Goal: Information Seeking & Learning: Find specific fact

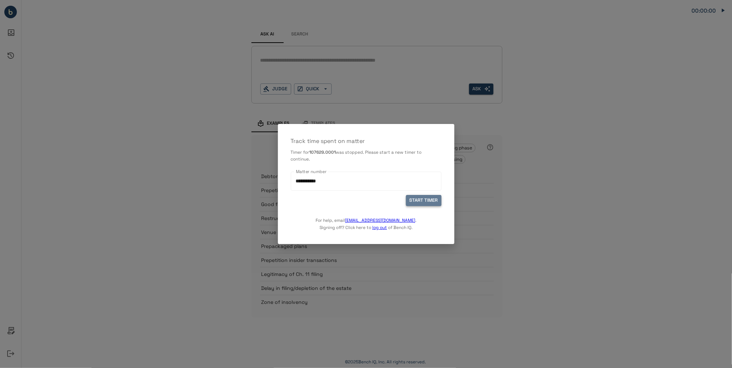
click at [420, 201] on button "START TIMER" at bounding box center [423, 200] width 35 height 11
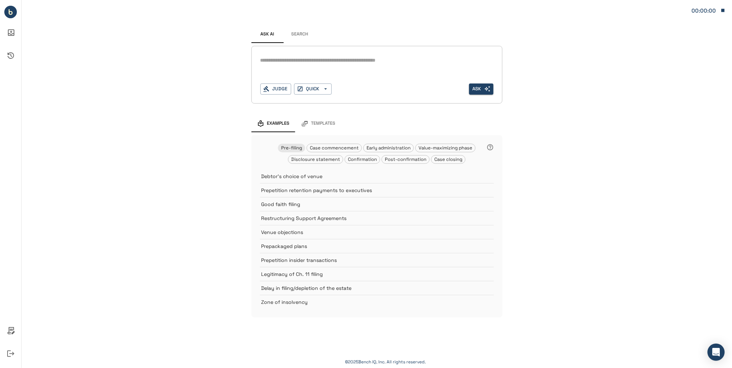
click at [284, 61] on textarea at bounding box center [376, 60] width 233 height 8
click at [299, 37] on button "Search" at bounding box center [300, 34] width 32 height 17
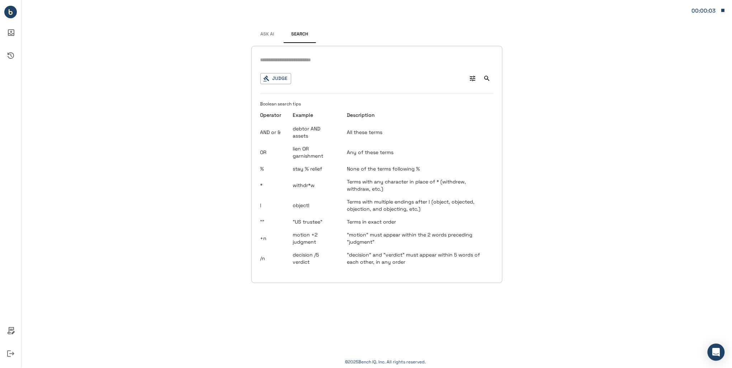
type input "*"
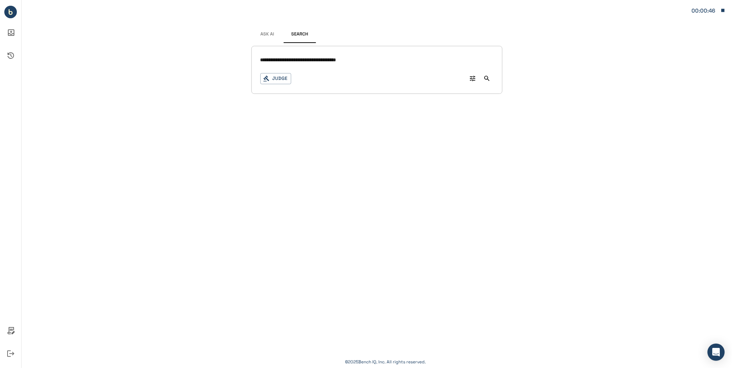
drag, startPoint x: 347, startPoint y: 57, endPoint x: 363, endPoint y: 68, distance: 19.2
click at [347, 57] on input "**********" at bounding box center [376, 60] width 233 height 10
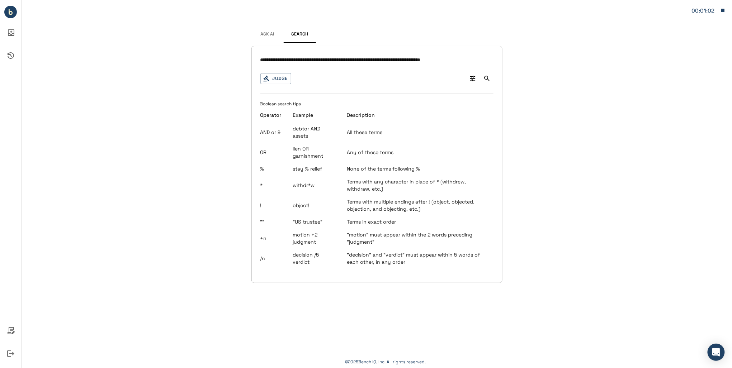
type input "**********"
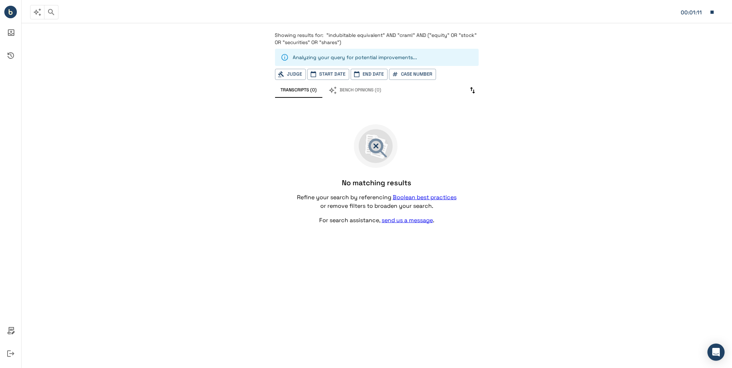
click at [341, 39] on p "Showing results for: "indubitable equivalent" AND "cram!" AND ("equity" OR "sto…" at bounding box center [377, 39] width 204 height 14
click at [386, 33] on span ""indubitable equivalent" AND "cram!" AND ("equity" OR "stock" OR "securities" O…" at bounding box center [376, 39] width 202 height 14
click at [415, 32] on span ""indubitable equivalent" AND "cram!" AND ("equity" OR "stock" OR "securities" O…" at bounding box center [376, 39] width 202 height 14
click at [53, 10] on icon "button" at bounding box center [51, 12] width 9 height 9
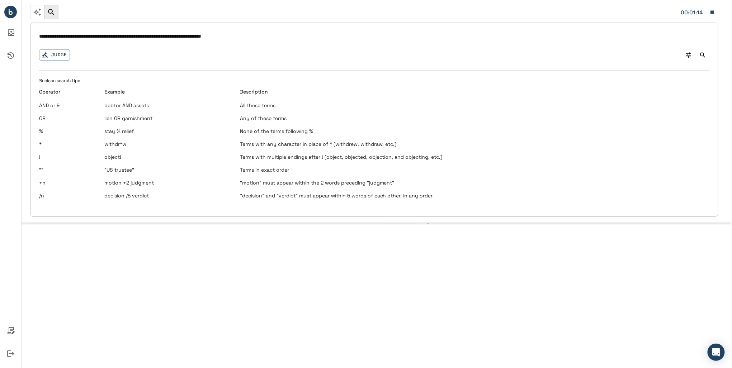
click at [122, 34] on input "**********" at bounding box center [374, 37] width 670 height 10
drag, startPoint x: 128, startPoint y: 34, endPoint x: 149, endPoint y: 45, distance: 24.4
click at [129, 35] on input "**********" at bounding box center [374, 37] width 670 height 10
type input "**********"
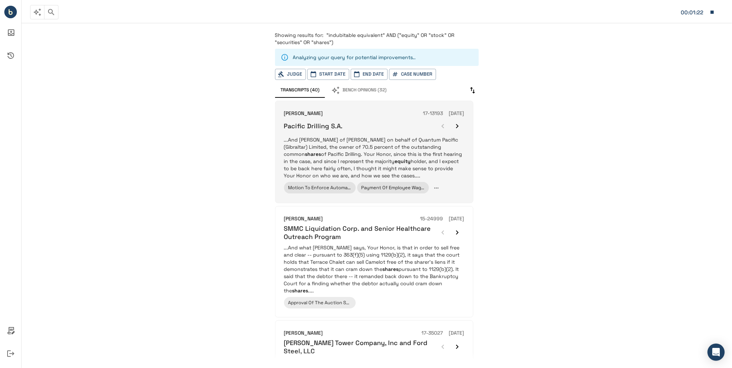
click at [382, 123] on div "Pacific Drilling S.A." at bounding box center [374, 126] width 180 height 14
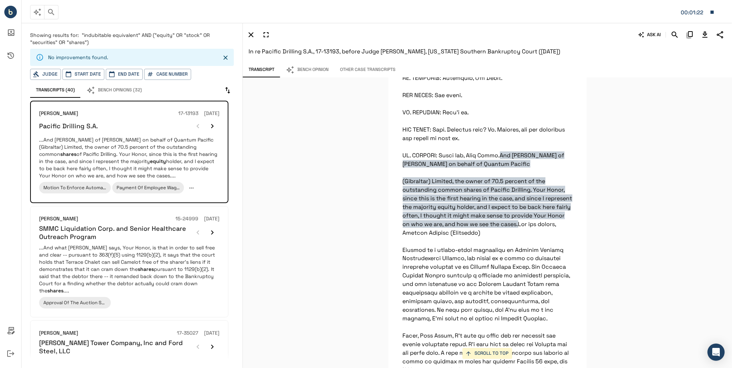
scroll to position [20041, 0]
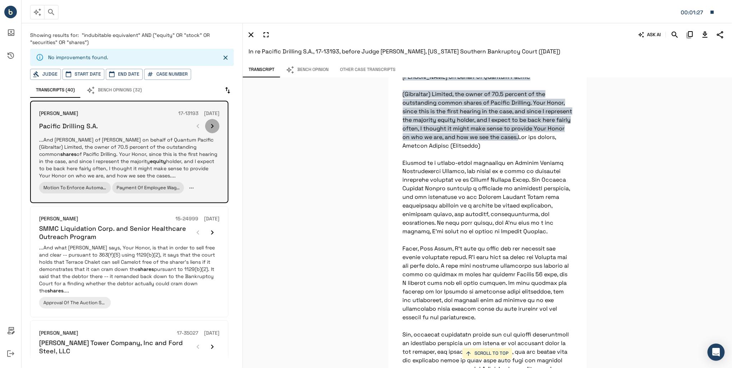
click at [214, 123] on icon "button" at bounding box center [212, 126] width 9 height 9
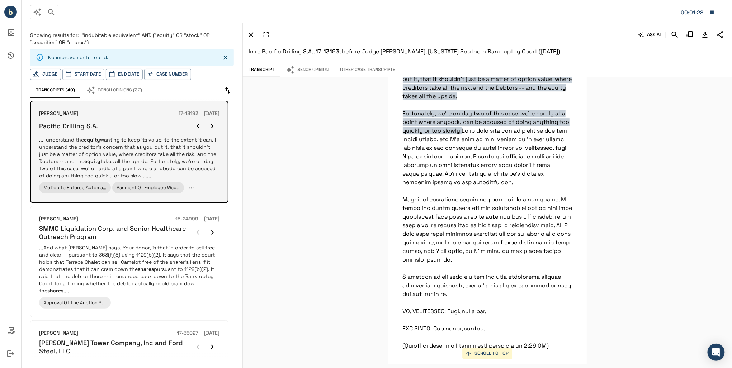
scroll to position [23014, 0]
click at [214, 128] on icon "button" at bounding box center [212, 126] width 9 height 9
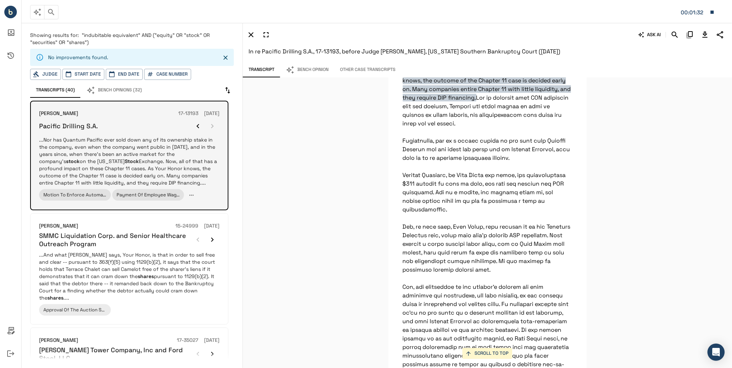
scroll to position [20871, 0]
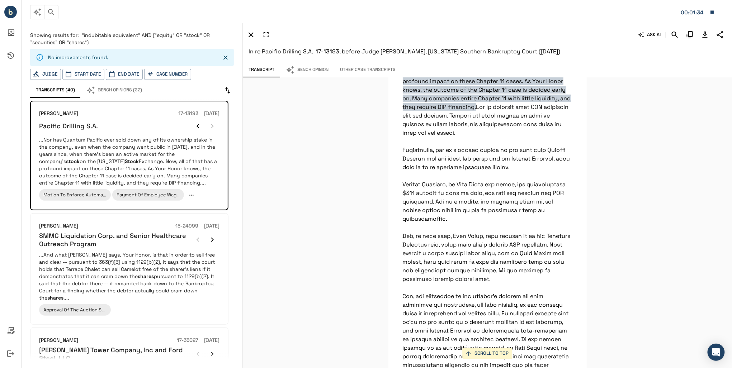
click at [672, 36] on icon "Search" at bounding box center [674, 34] width 9 height 9
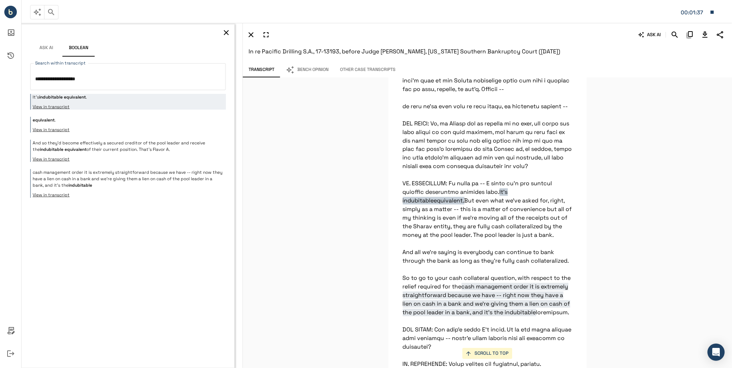
scroll to position [4182, 0]
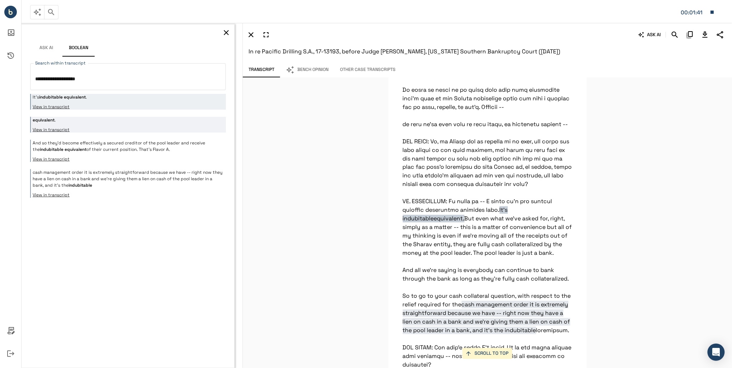
type textarea "**********"
click at [175, 122] on p "equivalent ." at bounding box center [128, 120] width 191 height 6
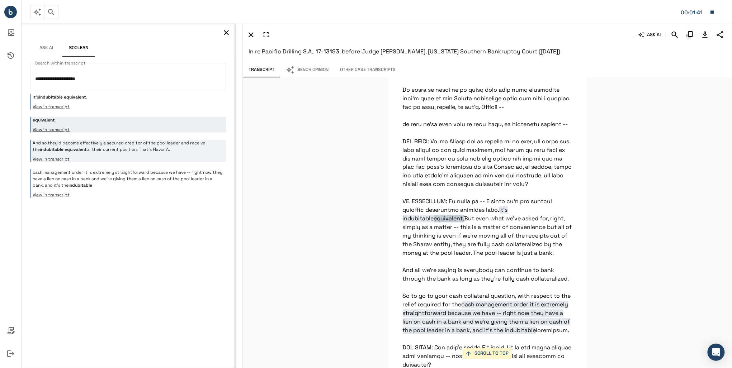
click at [175, 144] on p "And so they’d become effectively a secured creditor of the pool leader and rece…" at bounding box center [128, 146] width 191 height 13
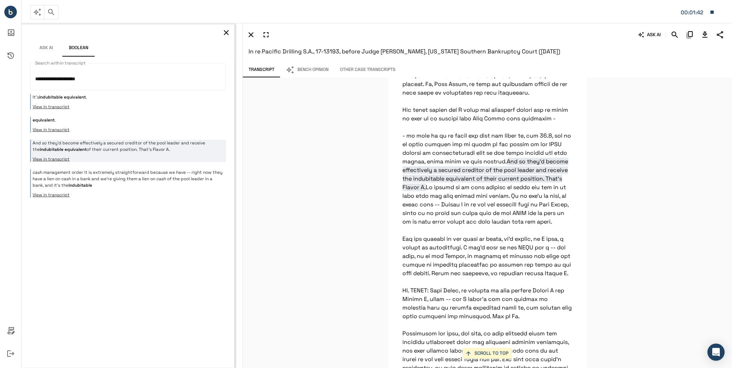
scroll to position [8208, 0]
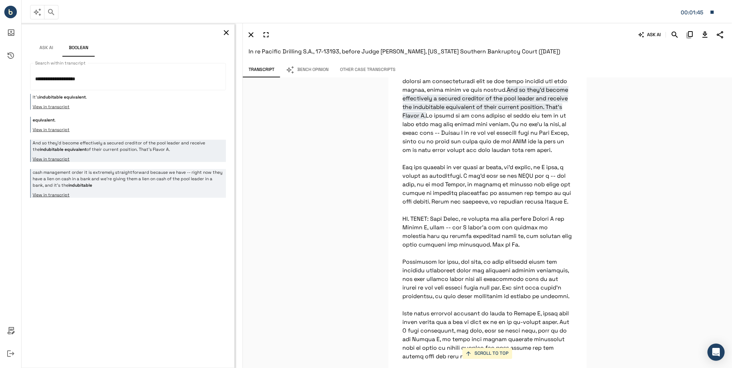
click at [177, 180] on p "cash management order it is extremely straightforward because we have -- right …" at bounding box center [128, 178] width 191 height 19
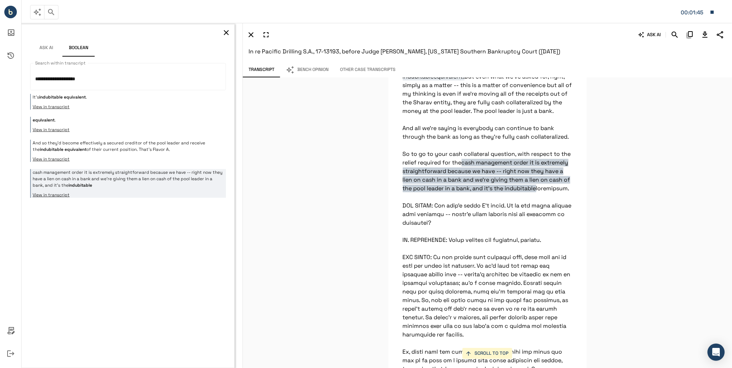
scroll to position [4286, 0]
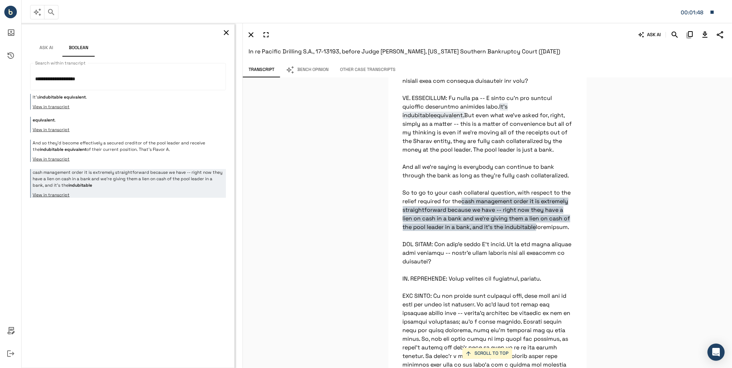
click at [225, 33] on icon "button" at bounding box center [226, 32] width 9 height 9
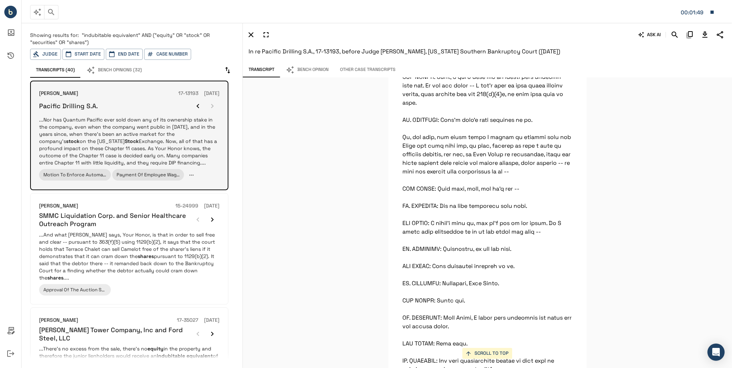
scroll to position [20871, 0]
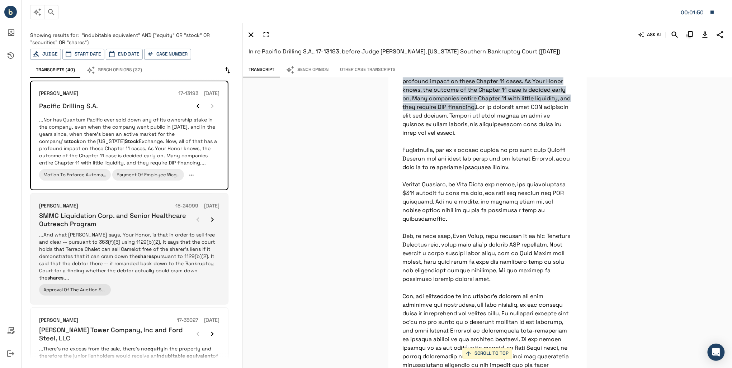
click at [173, 236] on p "...And what [PERSON_NAME] says, Your Honor, is that in order to sell free and c…" at bounding box center [129, 256] width 180 height 50
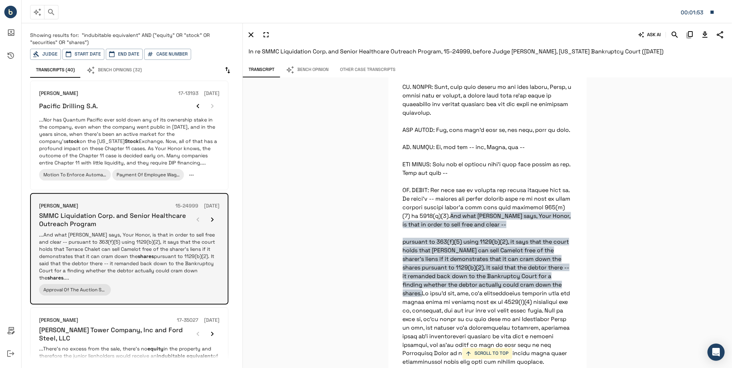
scroll to position [5240, 0]
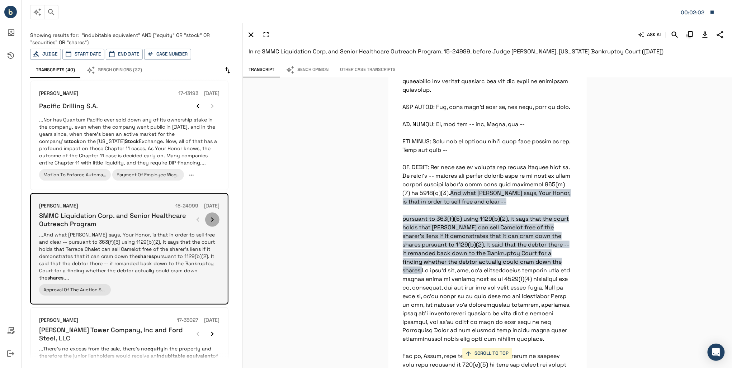
click at [212, 218] on icon "button" at bounding box center [212, 219] width 9 height 9
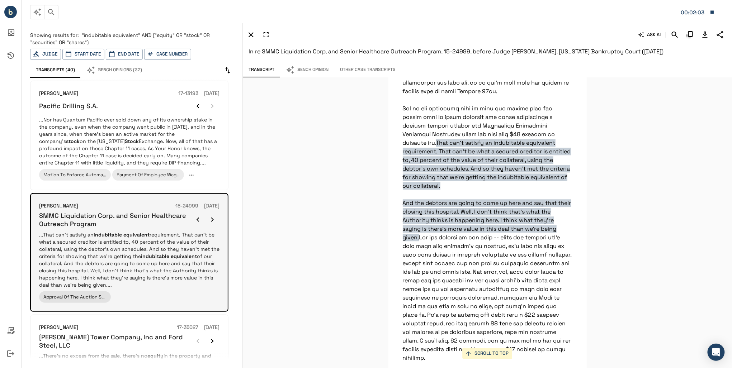
scroll to position [4346, 0]
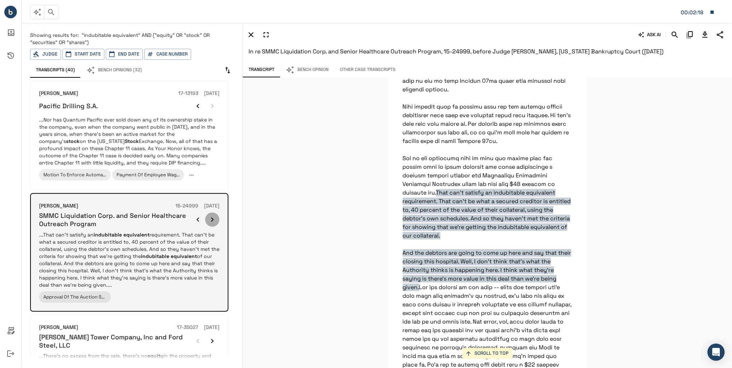
click at [209, 214] on button "button" at bounding box center [212, 220] width 14 height 14
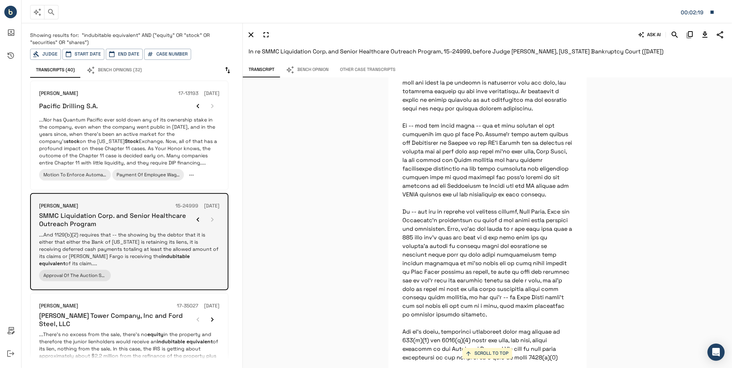
scroll to position [8733, 0]
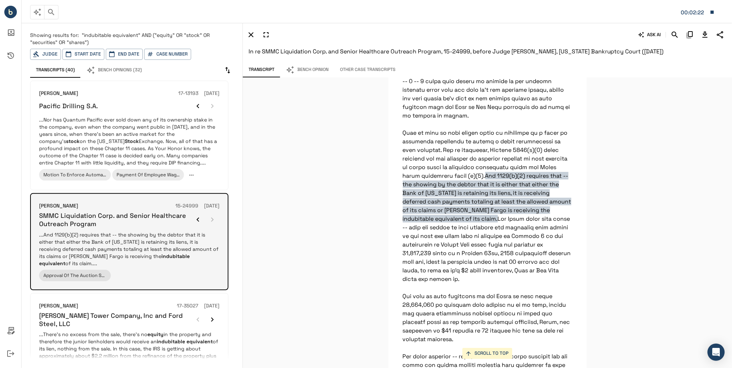
click at [209, 214] on div at bounding box center [205, 220] width 29 height 14
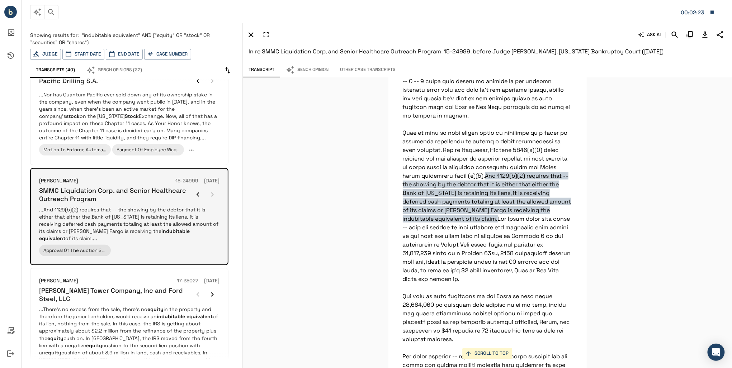
scroll to position [57, 0]
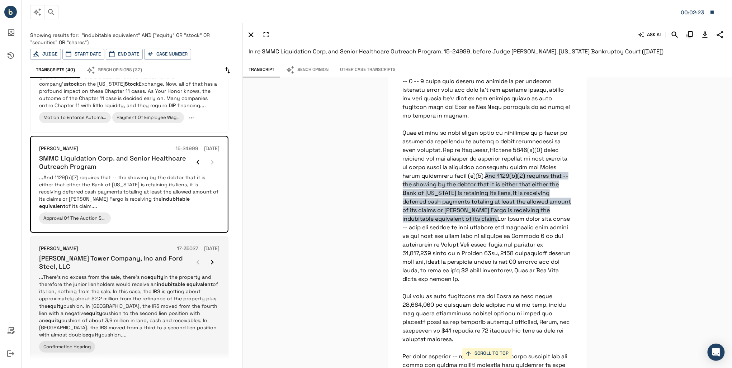
click at [115, 273] on p "...There’s no excess from the sale, there’s no equity in the property and there…" at bounding box center [129, 305] width 180 height 65
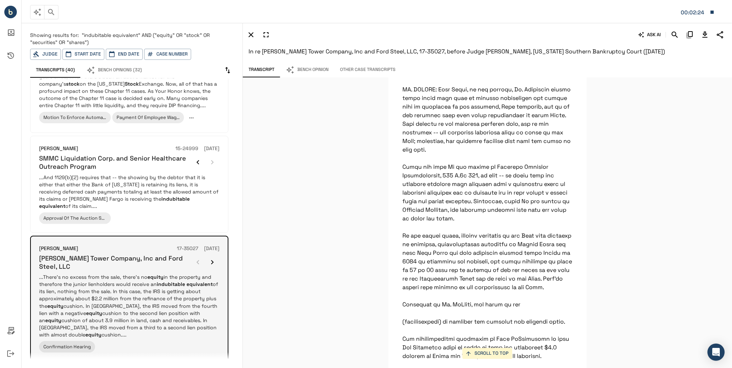
scroll to position [42232, 0]
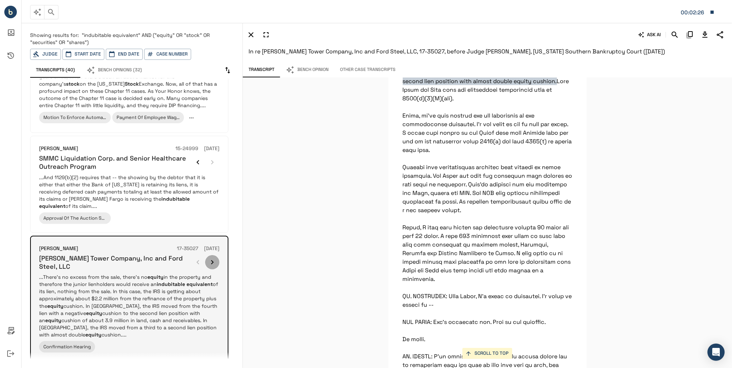
click at [212, 258] on icon "button" at bounding box center [212, 262] width 9 height 9
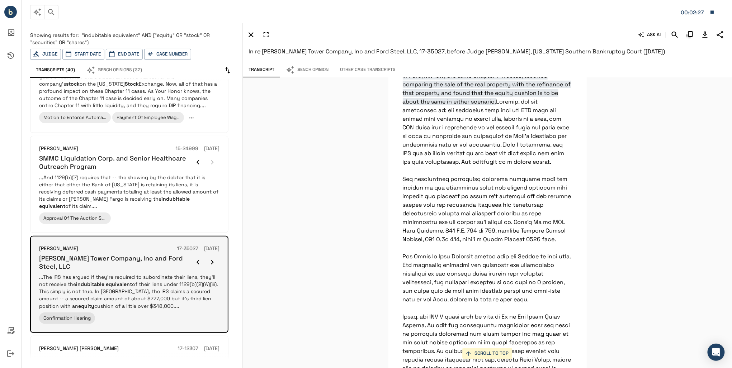
scroll to position [41526, 0]
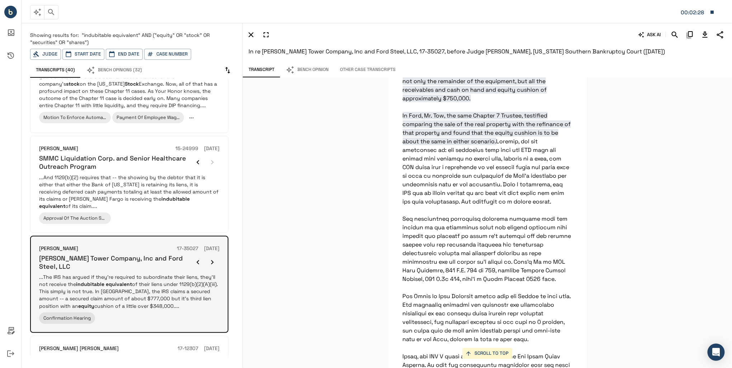
click at [212, 258] on icon "button" at bounding box center [212, 262] width 9 height 9
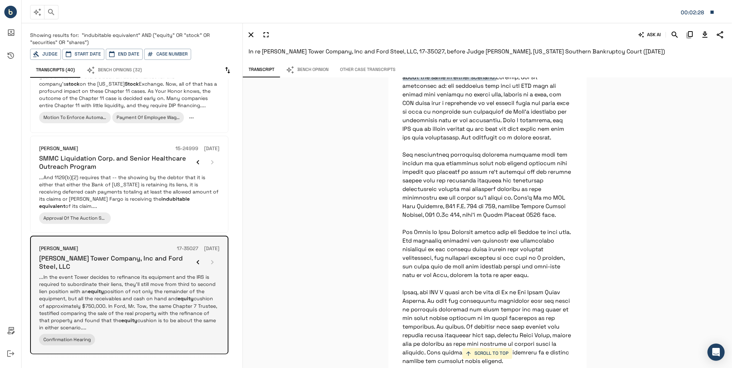
scroll to position [41608, 0]
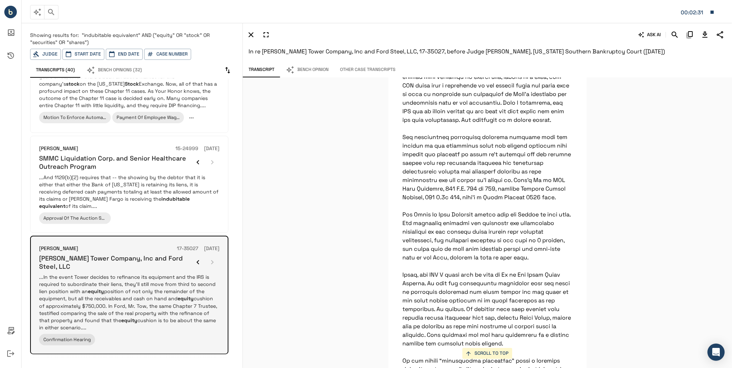
click at [212, 256] on div at bounding box center [205, 262] width 29 height 14
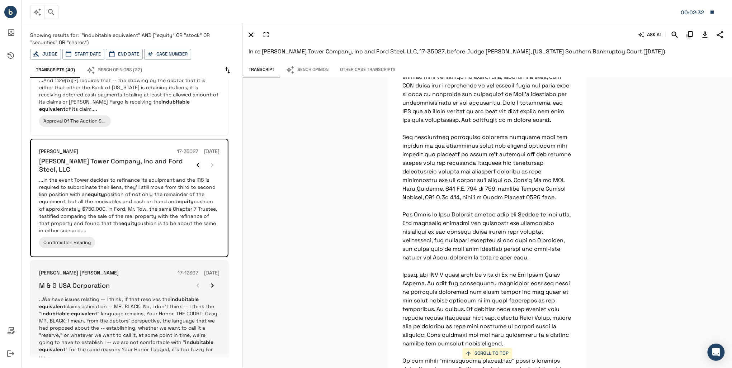
scroll to position [201, 0]
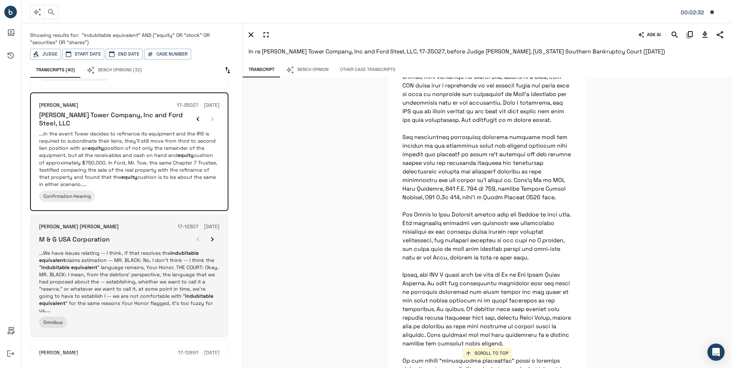
click at [157, 258] on p "...We have issues relating -- I think, if that resolves the indubitable equival…" at bounding box center [129, 281] width 180 height 65
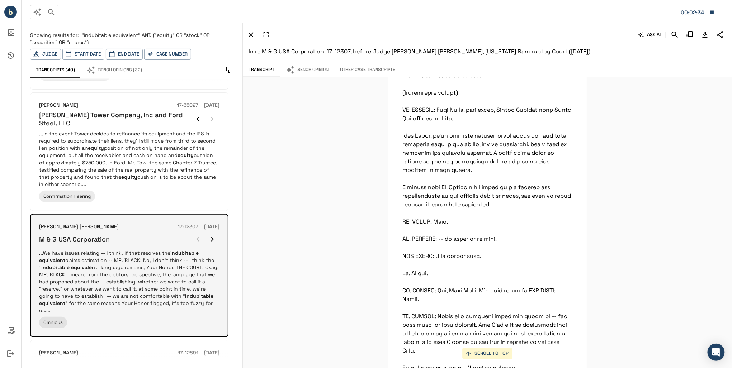
scroll to position [14557, 0]
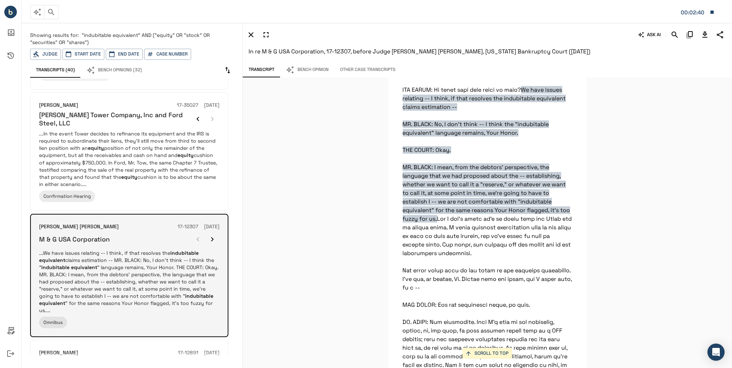
click at [211, 238] on div "[PERSON_NAME] [PERSON_NAME] 17-12307 [DATE] M & G USA Corporation ...We have is…" at bounding box center [129, 275] width 180 height 105
click at [214, 235] on icon "button" at bounding box center [212, 239] width 9 height 9
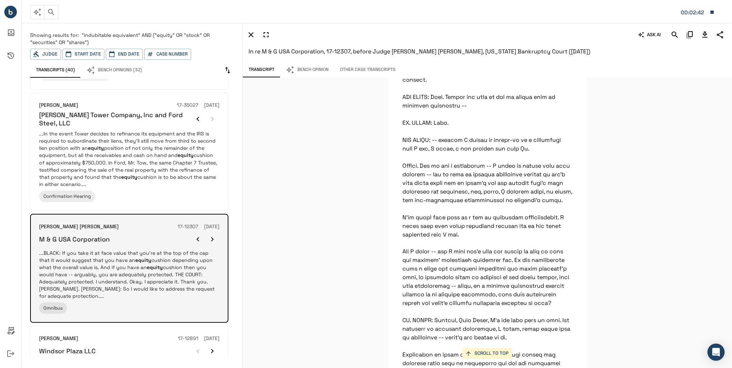
scroll to position [22872, 0]
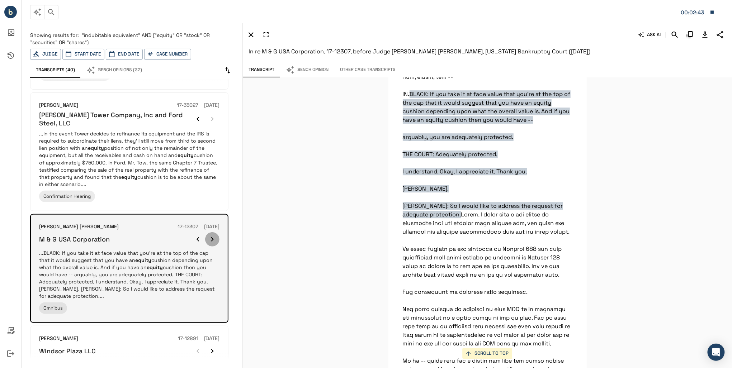
click at [214, 235] on icon "button" at bounding box center [212, 239] width 9 height 9
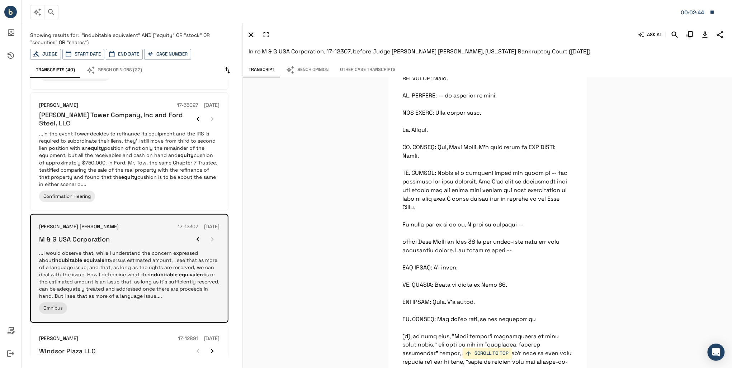
scroll to position [10639, 0]
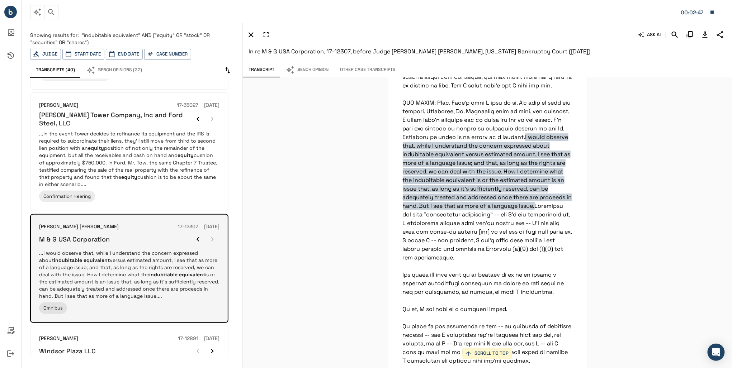
click at [214, 233] on div at bounding box center [205, 239] width 29 height 14
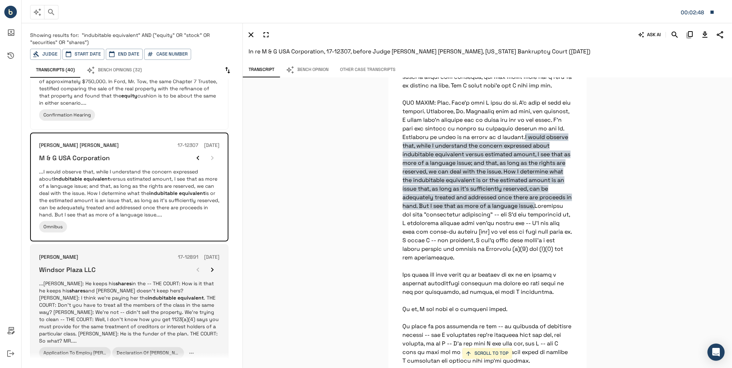
scroll to position [315, 0]
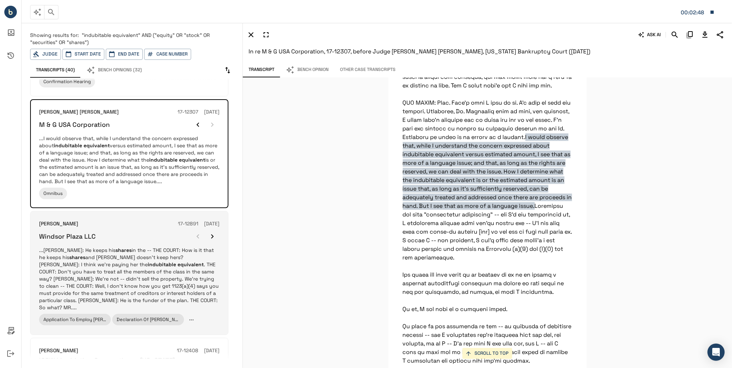
click at [170, 256] on p "...[PERSON_NAME]: He keeps his shares in the -- THE COURT: How is it that he ke…" at bounding box center [129, 279] width 180 height 65
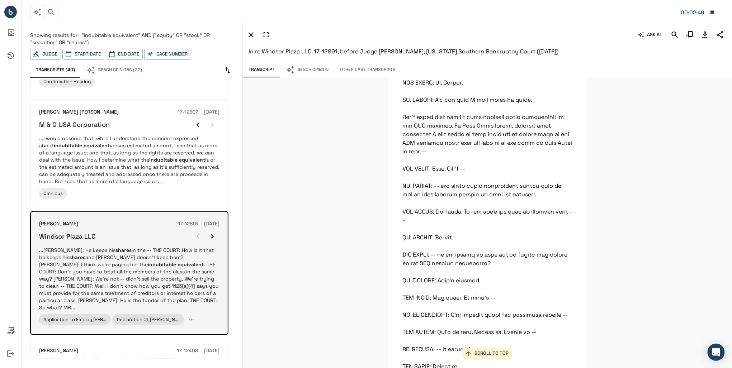
scroll to position [8664, 0]
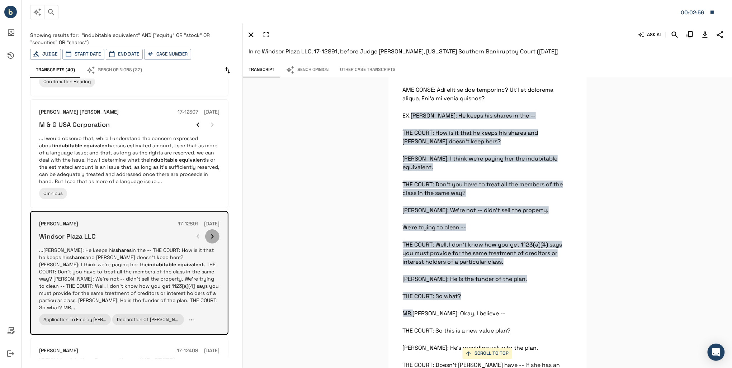
click at [214, 232] on icon "button" at bounding box center [212, 236] width 9 height 9
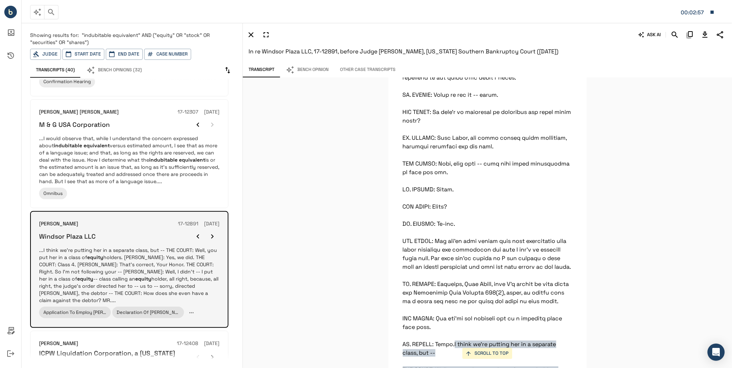
scroll to position [13060, 0]
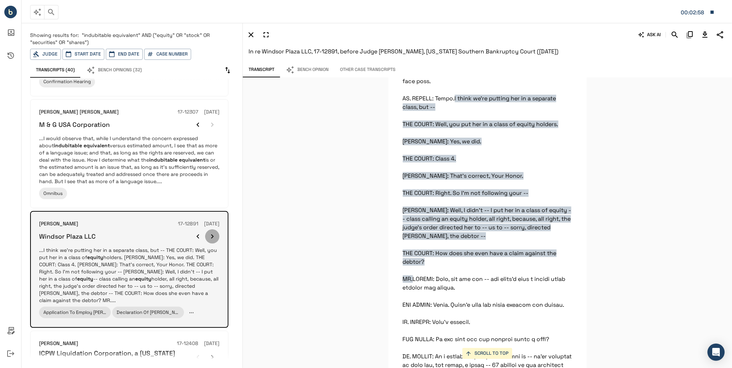
click at [214, 232] on icon "button" at bounding box center [212, 236] width 9 height 9
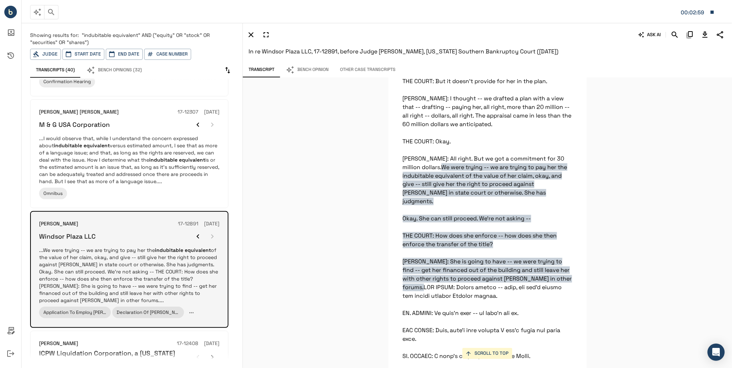
scroll to position [9039, 0]
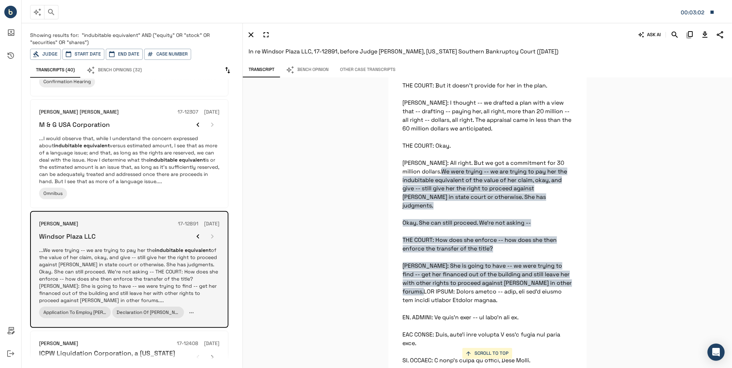
click at [214, 229] on div at bounding box center [205, 236] width 29 height 14
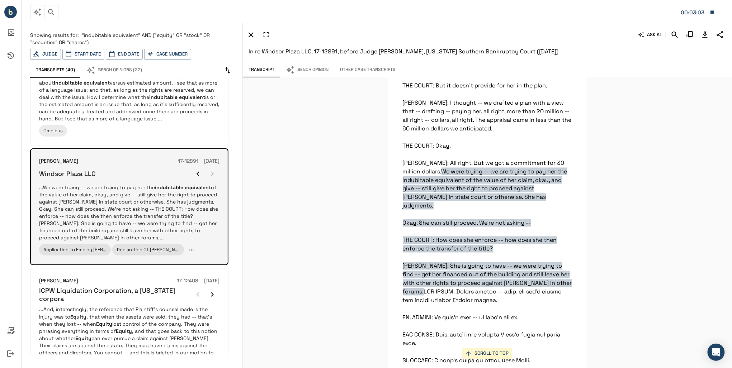
scroll to position [430, 0]
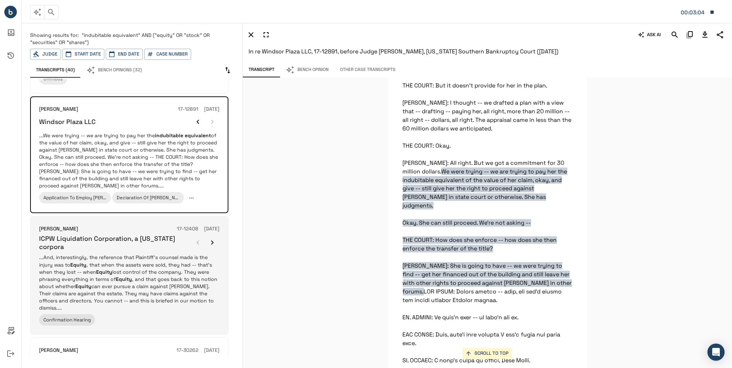
click at [147, 267] on p "...And, interestingly, the reference that Plaintiff's counsel made is the injur…" at bounding box center [129, 282] width 180 height 57
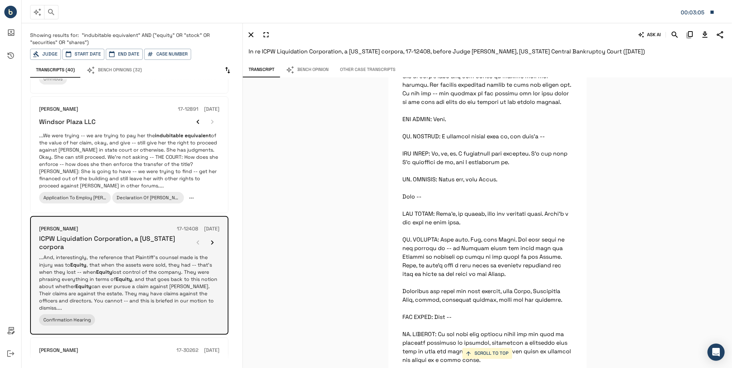
scroll to position [45540, 0]
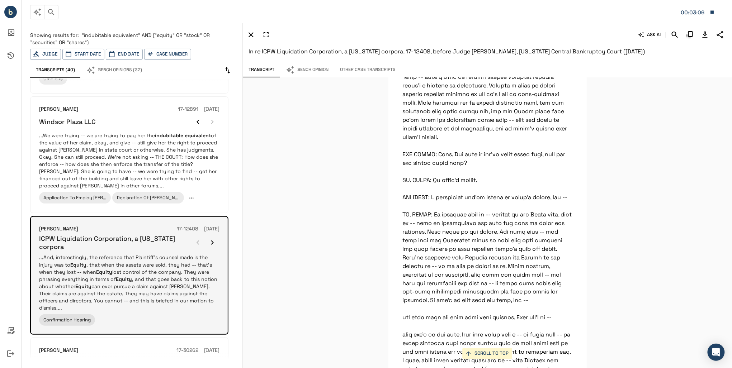
click at [211, 238] on icon "button" at bounding box center [212, 242] width 9 height 9
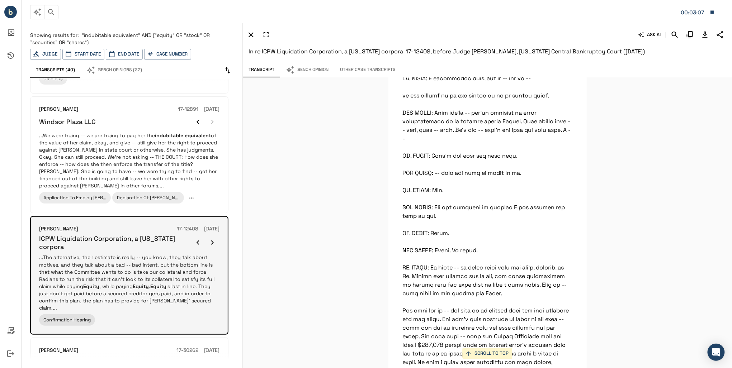
scroll to position [11615, 0]
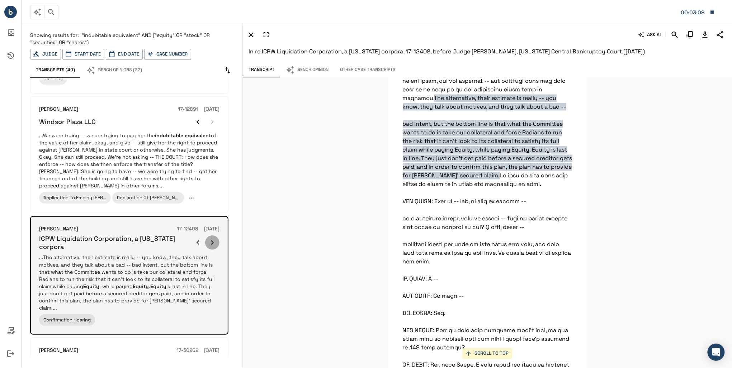
click at [211, 238] on icon "button" at bounding box center [212, 242] width 9 height 9
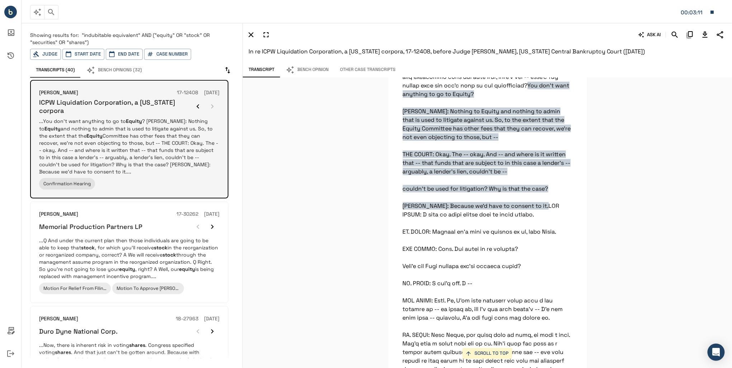
scroll to position [574, 0]
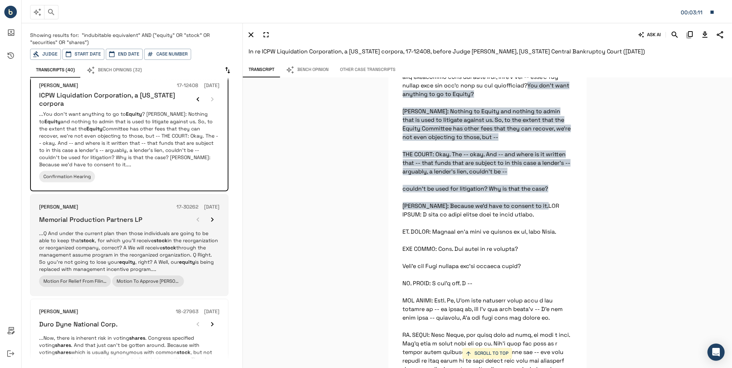
click at [178, 243] on p "...Q And under the current plan then those individuals are going to be able to …" at bounding box center [129, 251] width 180 height 43
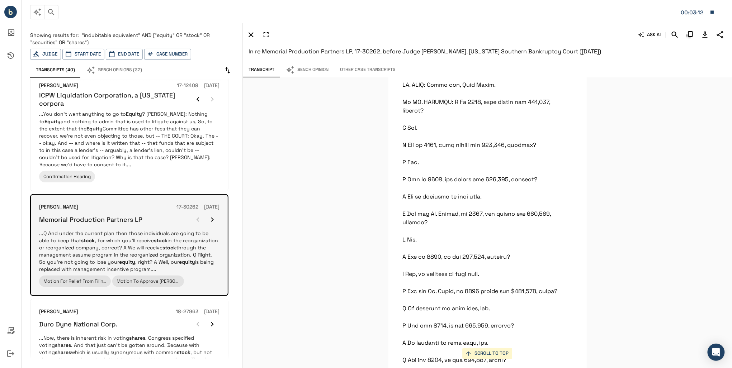
scroll to position [45140, 0]
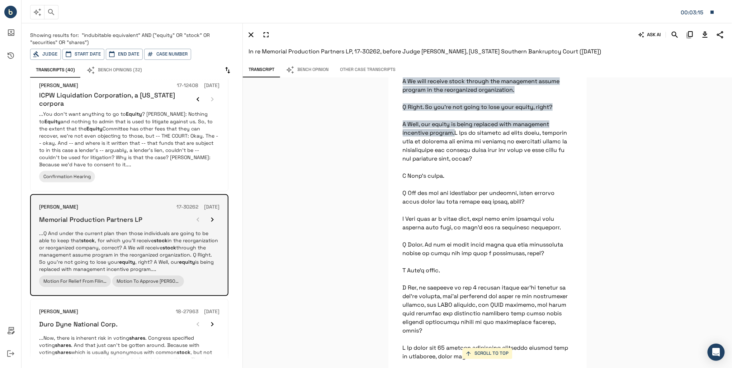
click at [210, 215] on icon "button" at bounding box center [212, 219] width 9 height 9
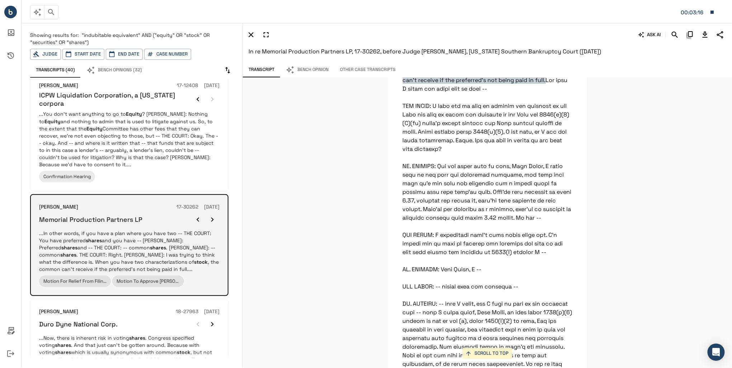
scroll to position [12058, 0]
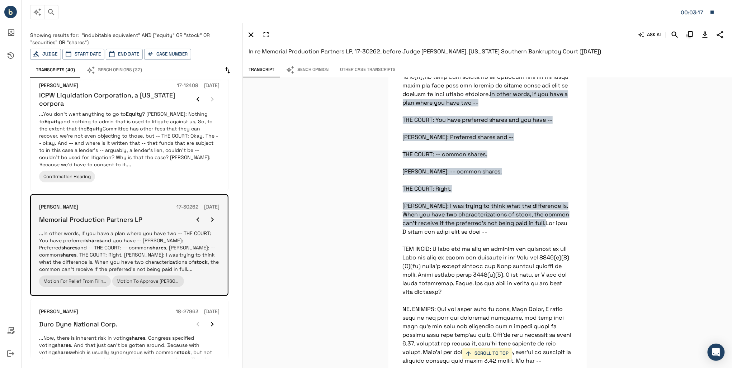
click at [208, 213] on button "button" at bounding box center [212, 220] width 14 height 14
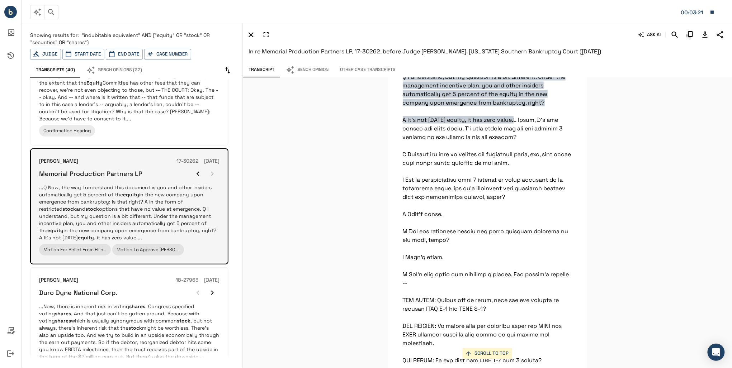
scroll to position [631, 0]
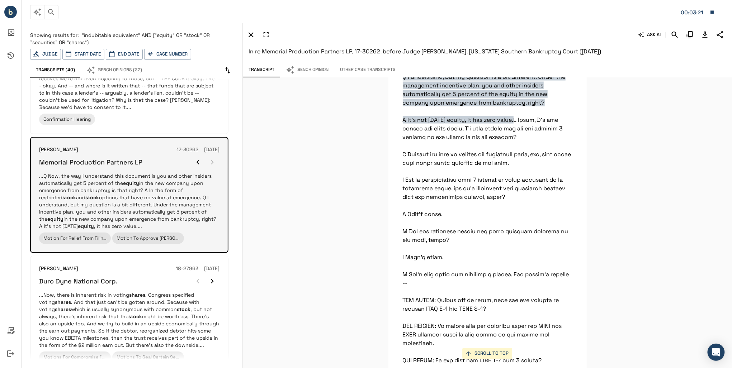
click at [185, 274] on div "Duro Dyne National Corp." at bounding box center [129, 281] width 180 height 14
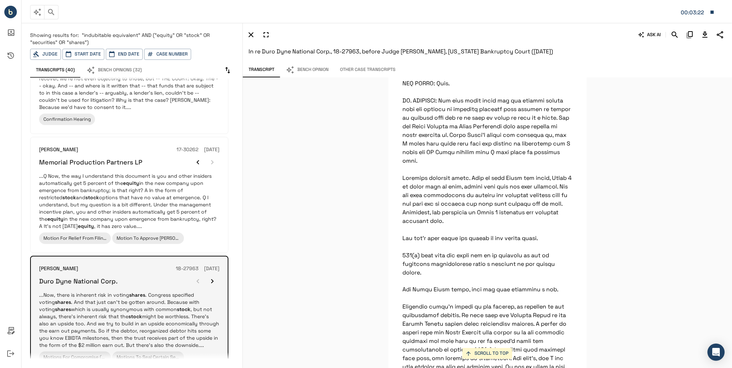
scroll to position [34911, 0]
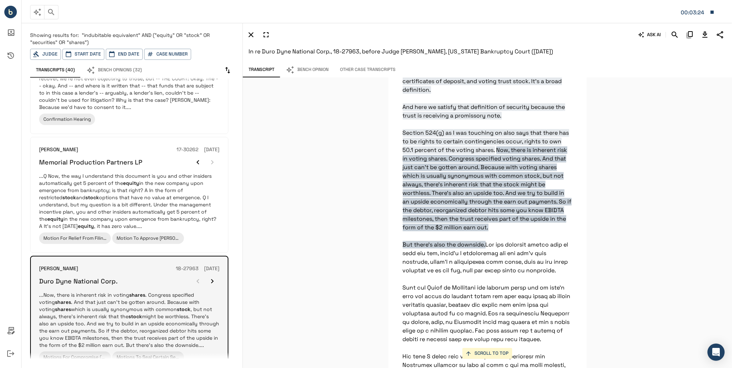
click at [212, 277] on icon "button" at bounding box center [212, 281] width 9 height 9
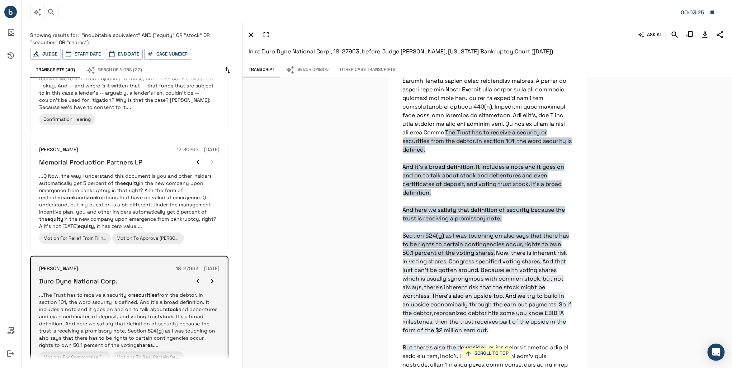
click at [211, 277] on icon "button" at bounding box center [212, 281] width 9 height 9
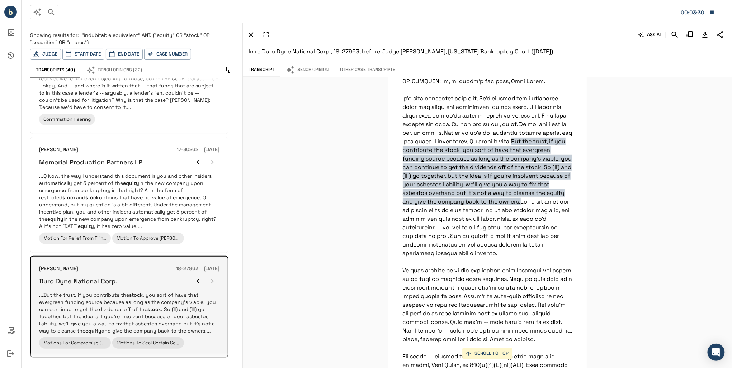
scroll to position [774, 0]
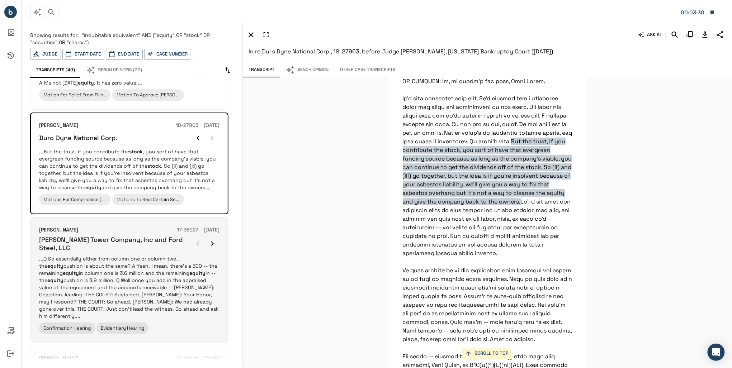
click at [187, 275] on p "...Q So essentially either from column one or column two, the equity cushion is…" at bounding box center [129, 287] width 180 height 65
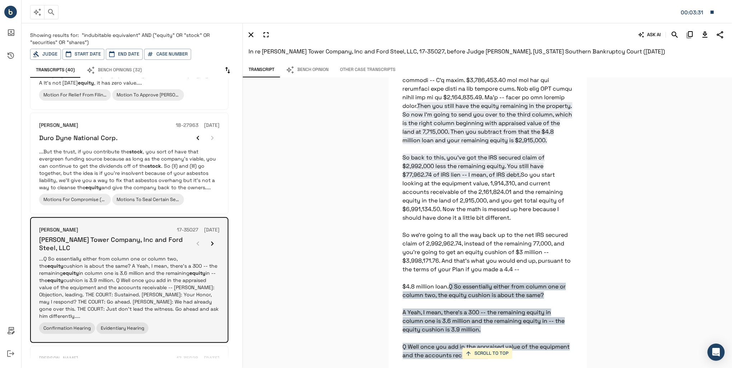
scroll to position [18368, 0]
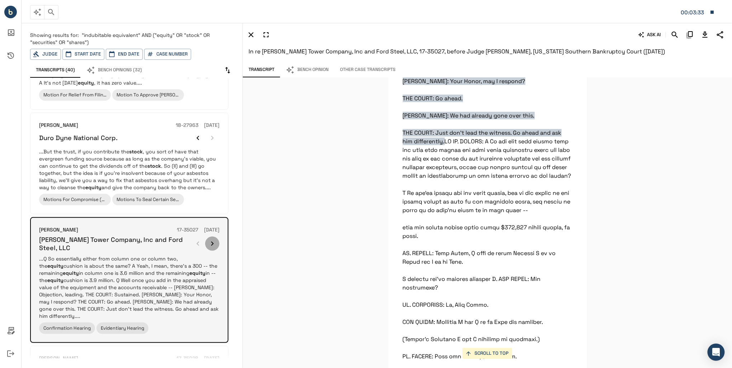
click at [210, 239] on icon "button" at bounding box center [212, 243] width 9 height 9
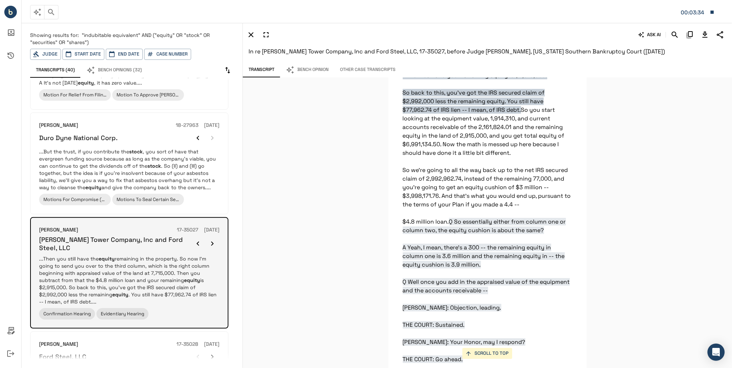
scroll to position [18106, 0]
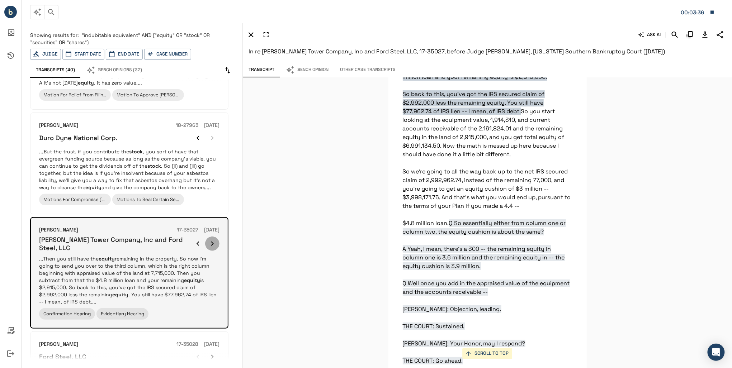
click at [210, 239] on icon "button" at bounding box center [212, 243] width 9 height 9
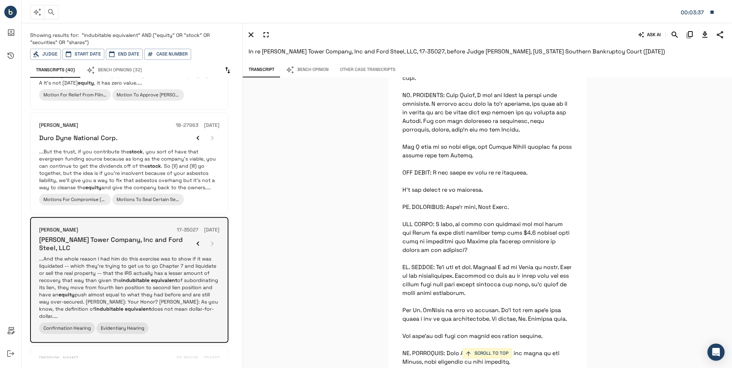
scroll to position [16592, 0]
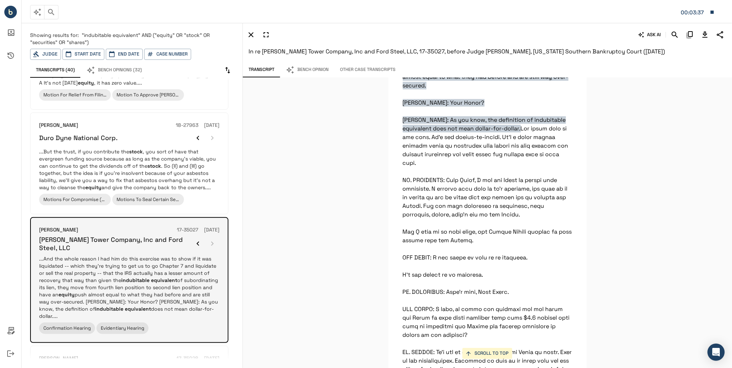
click at [210, 237] on div at bounding box center [205, 244] width 29 height 14
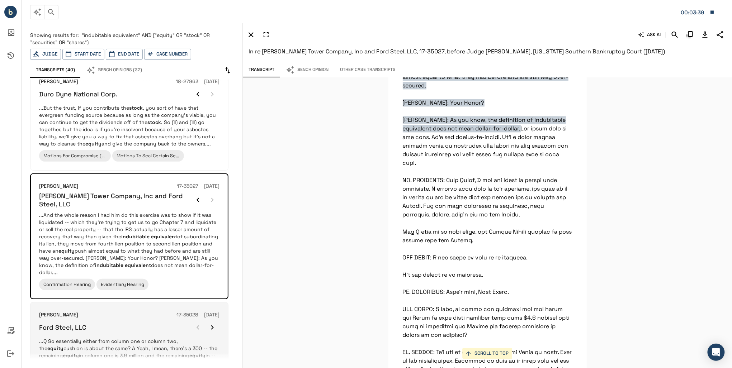
scroll to position [884, 0]
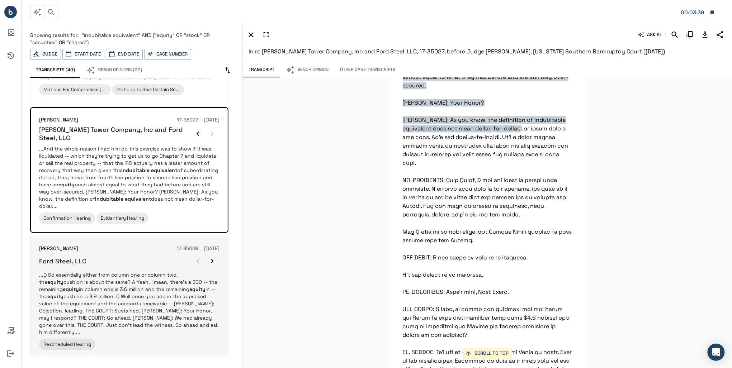
click at [115, 271] on p "...Q So essentially either from column one or column two, the equity cushion is…" at bounding box center [129, 303] width 180 height 65
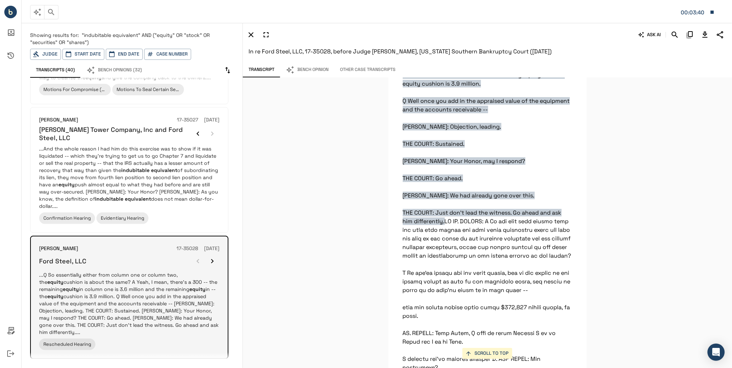
scroll to position [18368, 0]
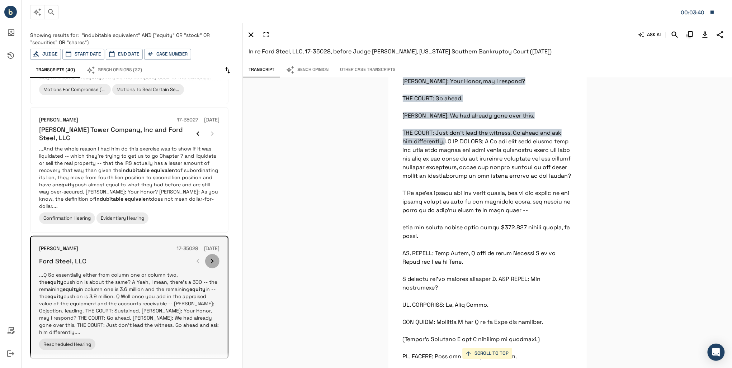
click at [209, 257] on icon "button" at bounding box center [212, 261] width 9 height 9
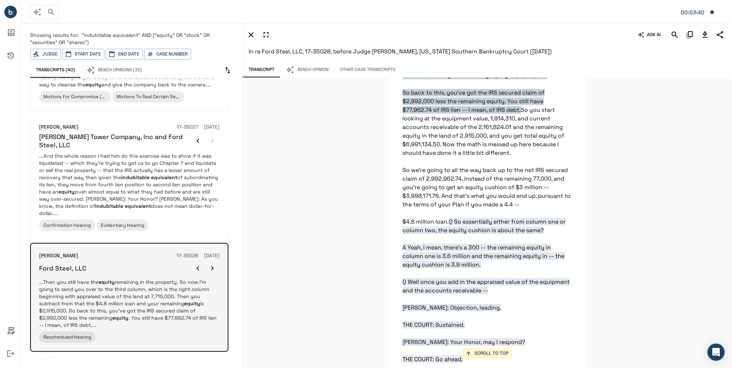
scroll to position [18106, 0]
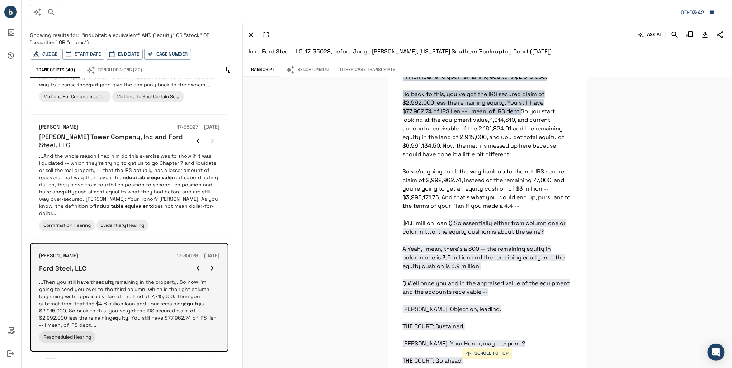
click at [209, 252] on h6 "[DATE]" at bounding box center [211, 256] width 15 height 8
click at [210, 264] on icon "button" at bounding box center [212, 268] width 9 height 9
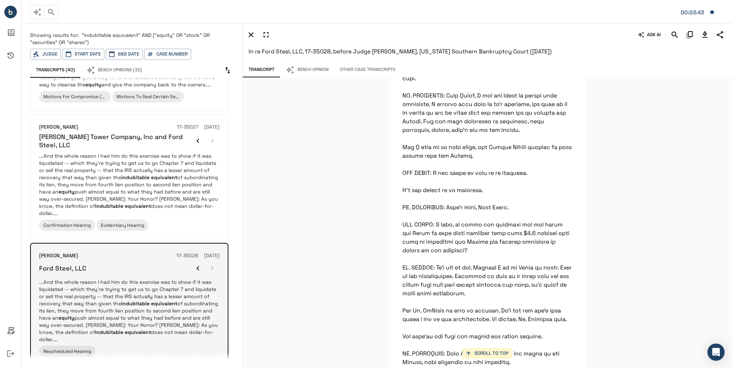
scroll to position [16592, 0]
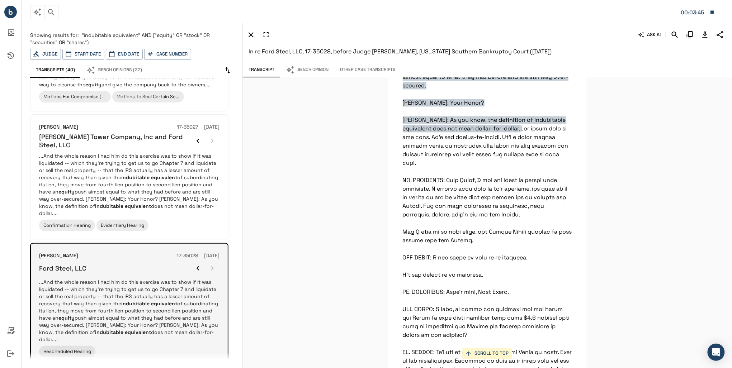
click at [210, 261] on div at bounding box center [205, 268] width 29 height 14
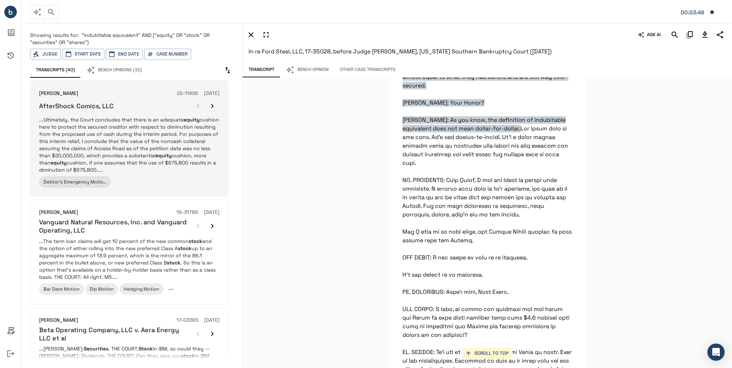
click at [161, 174] on div "[PERSON_NAME] 22-11456 [DATE] AfterShock Comics, LLC ...Ultimately, the Court c…" at bounding box center [129, 139] width 180 height 98
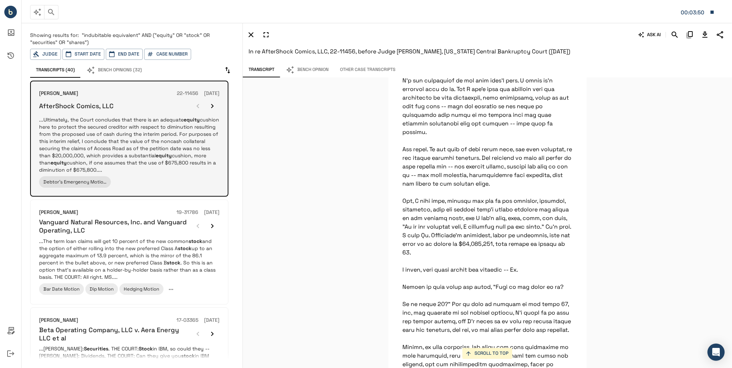
scroll to position [4049, 0]
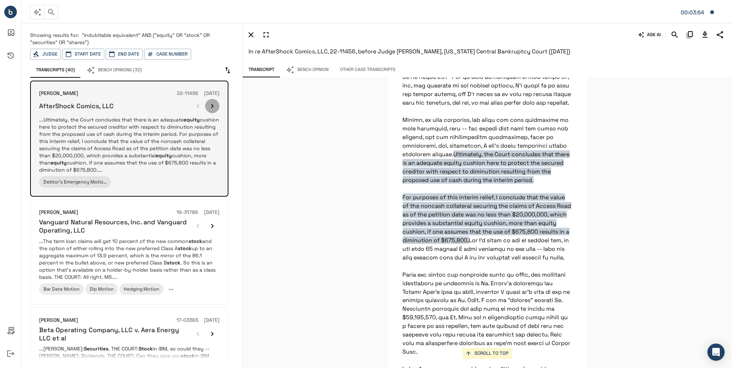
click at [215, 104] on icon "button" at bounding box center [212, 106] width 9 height 9
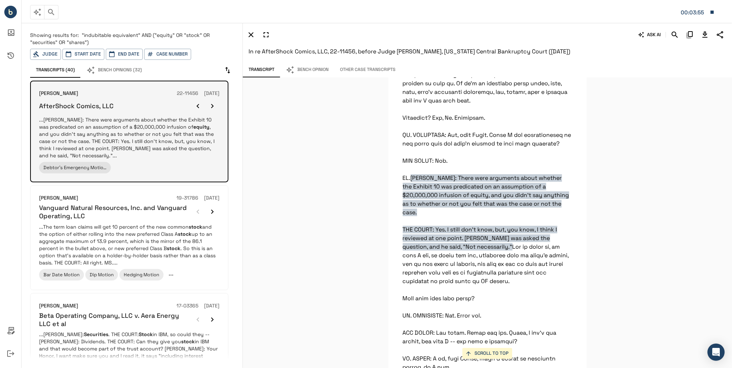
scroll to position [9469, 0]
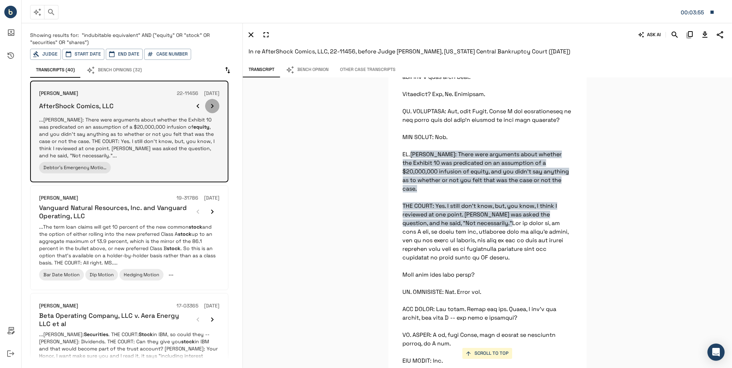
click at [213, 104] on icon "button" at bounding box center [212, 106] width 3 height 4
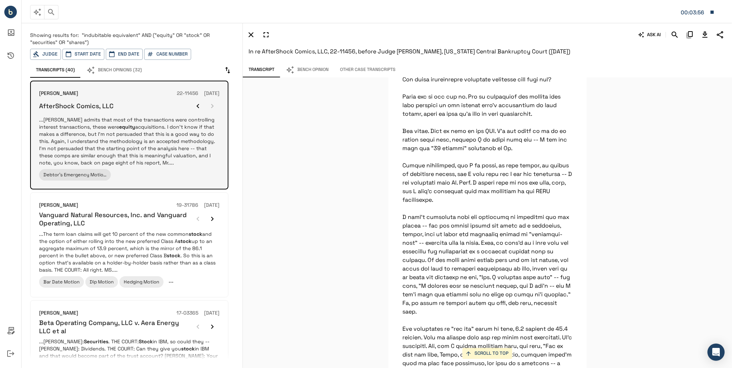
scroll to position [6131, 0]
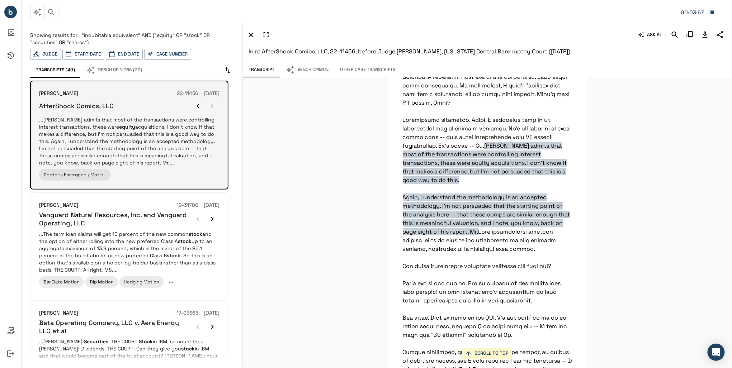
click at [213, 104] on div at bounding box center [205, 106] width 29 height 14
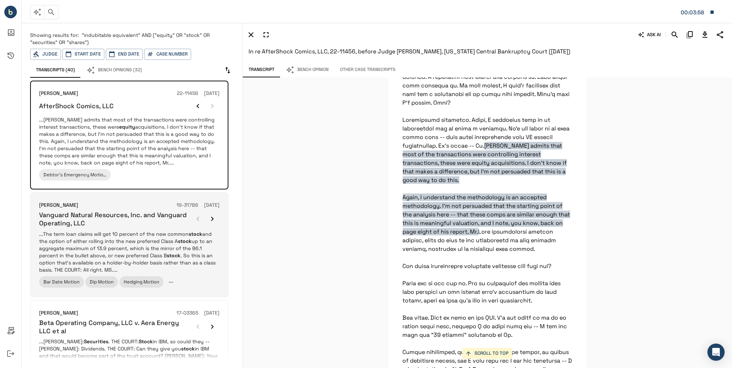
click at [145, 217] on h6 "Vanguard Natural Resources, Inc. and Vanguard Operating, LLC" at bounding box center [115, 219] width 152 height 17
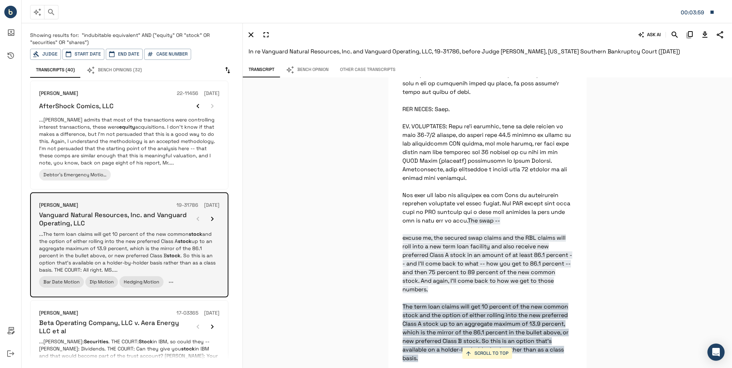
scroll to position [1838, 0]
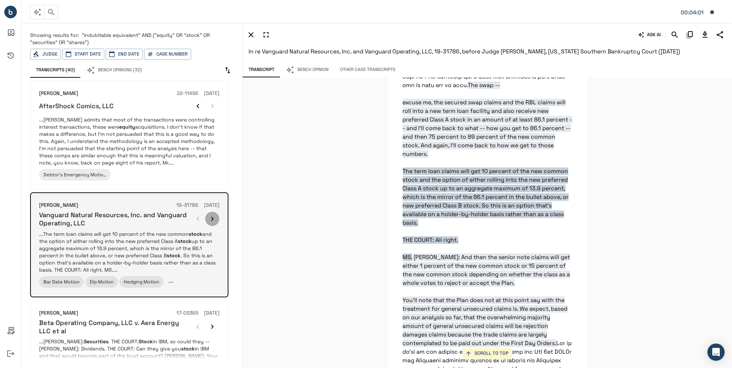
click at [211, 220] on icon "button" at bounding box center [212, 219] width 9 height 9
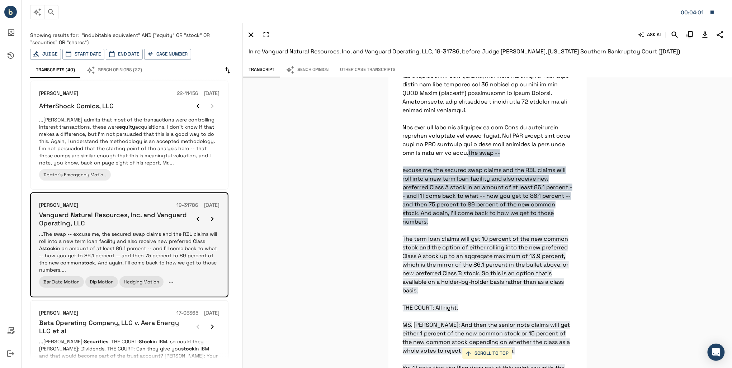
scroll to position [1743, 0]
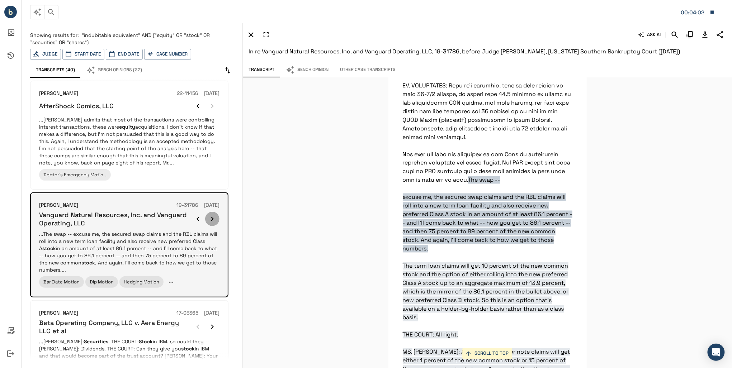
click at [211, 220] on icon "button" at bounding box center [212, 219] width 9 height 9
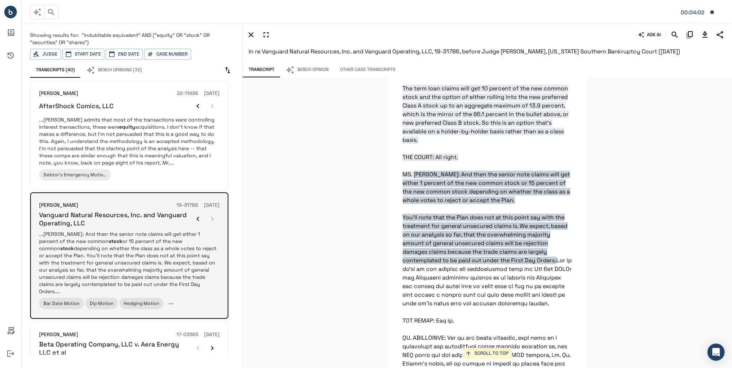
scroll to position [1924, 0]
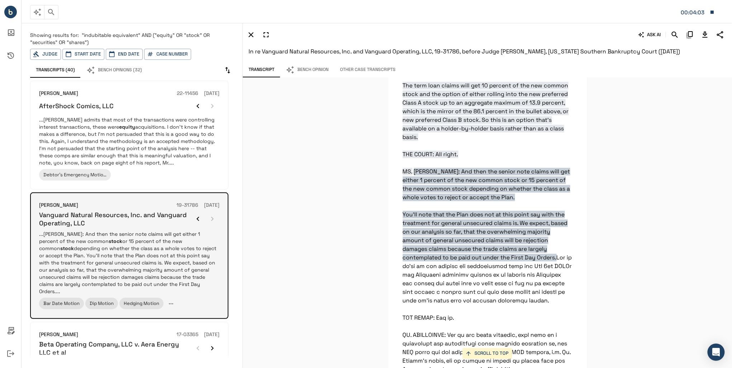
click at [211, 220] on div at bounding box center [205, 219] width 29 height 14
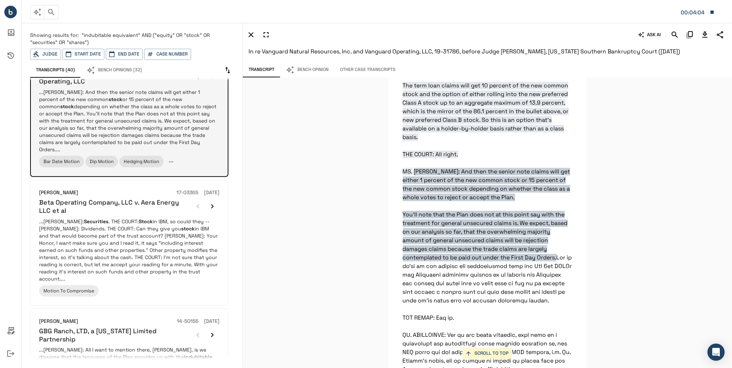
scroll to position [143, 0]
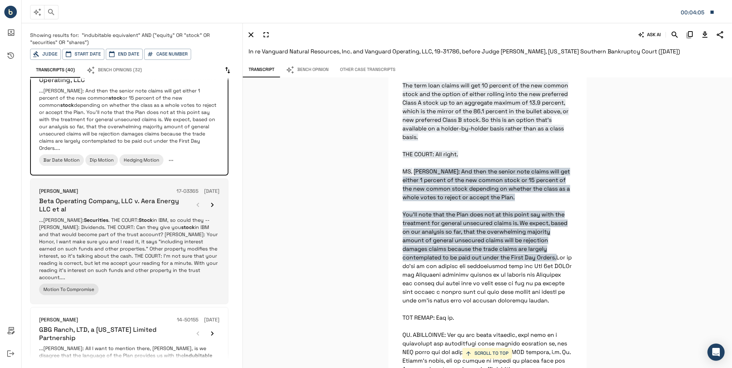
click at [122, 289] on div "[PERSON_NAME] 17-03365 [DATE] Beta Operating Company, LLC v. Aera Energy LLC et…" at bounding box center [129, 242] width 198 height 126
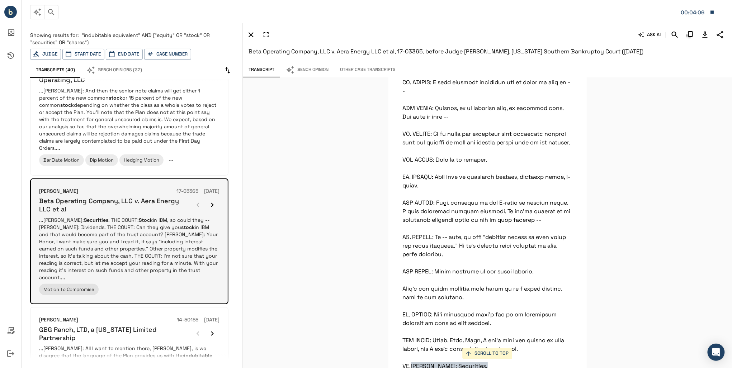
scroll to position [25921, 0]
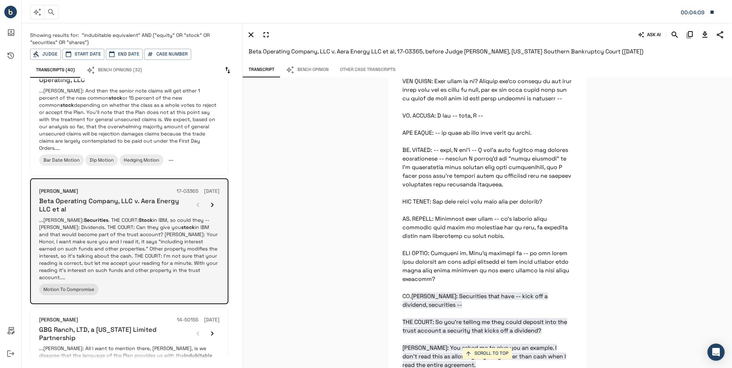
click at [215, 202] on icon "button" at bounding box center [212, 205] width 9 height 9
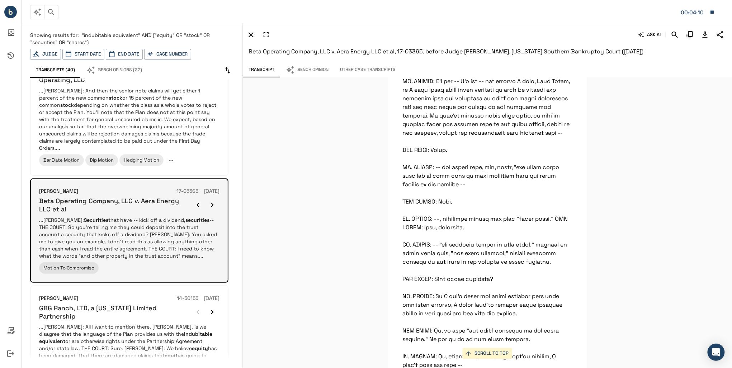
scroll to position [26300, 0]
click at [204, 205] on button "button" at bounding box center [198, 205] width 14 height 14
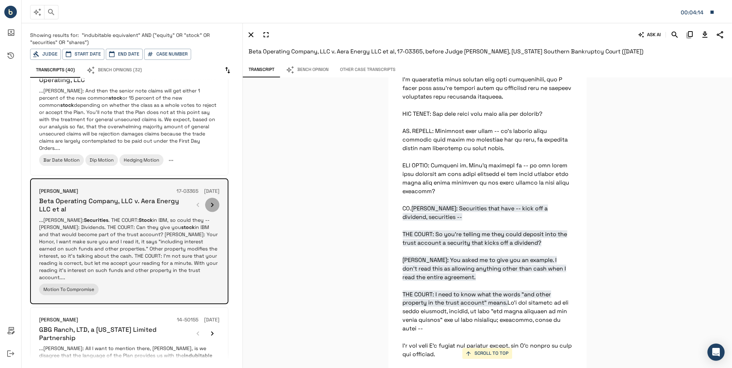
click at [209, 205] on icon "button" at bounding box center [212, 205] width 9 height 9
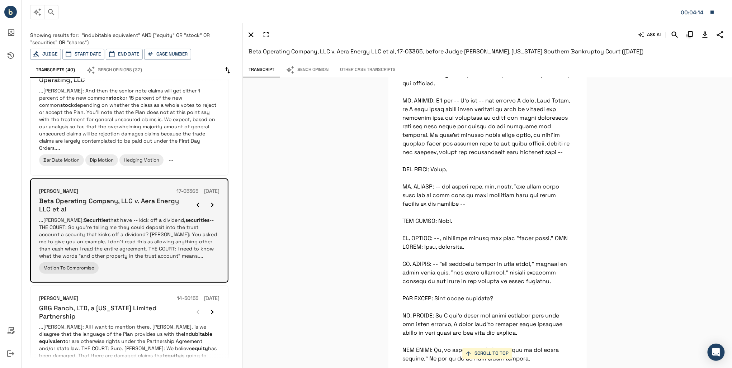
click at [209, 205] on icon "button" at bounding box center [212, 205] width 9 height 9
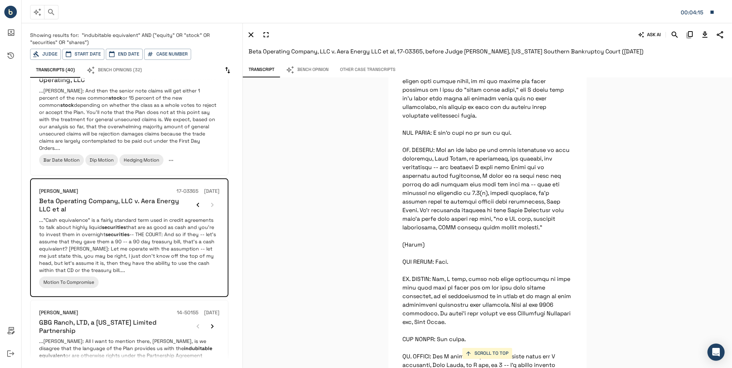
scroll to position [22102, 0]
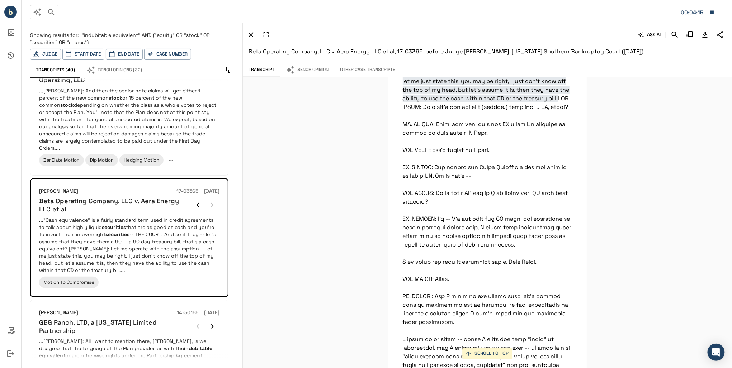
click at [161, 34] on span ""indubitable equivalent" AND ("equity" OR "stock" OR "securities" OR "shares")" at bounding box center [120, 39] width 180 height 14
drag, startPoint x: 158, startPoint y: 33, endPoint x: 85, endPoint y: 43, distance: 74.2
click at [85, 43] on span ""indubitable equivalent" AND ("equity" OR "stock" OR "securities" OR "shares")" at bounding box center [120, 39] width 180 height 14
drag, startPoint x: 85, startPoint y: 43, endPoint x: 54, endPoint y: 10, distance: 45.2
click at [54, 10] on icon "button" at bounding box center [51, 12] width 9 height 9
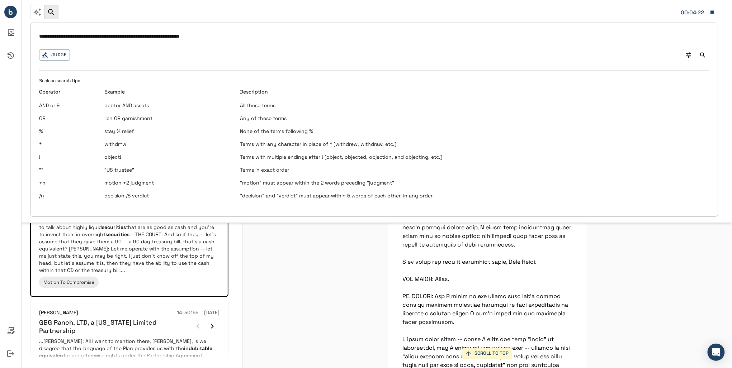
drag, startPoint x: 253, startPoint y: 41, endPoint x: 112, endPoint y: 37, distance: 141.6
click at [112, 37] on input "**********" at bounding box center [374, 37] width 670 height 10
type input "**********"
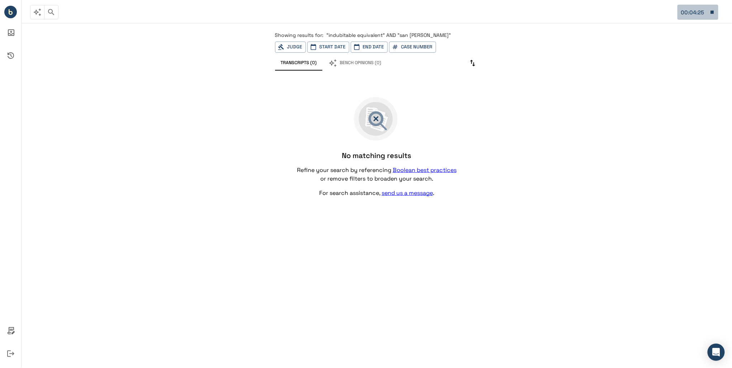
click at [709, 13] on button "00:04:25" at bounding box center [697, 12] width 41 height 15
